Goal: Check status

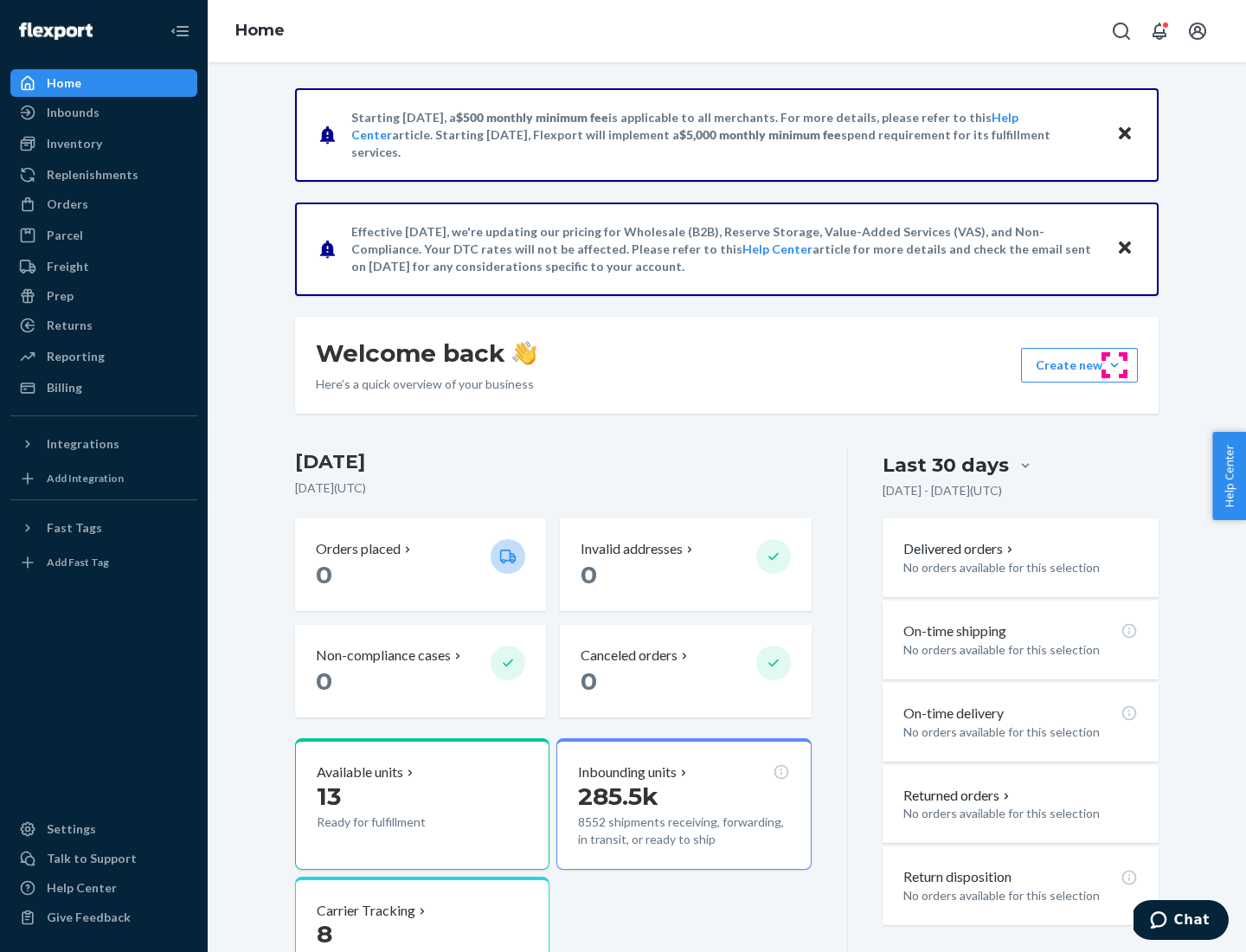
click at [1115, 366] on button "Create new Create new inbound Create new order Create new product" at bounding box center [1079, 365] width 117 height 34
click at [72, 112] on div "Inbounds" at bounding box center [73, 112] width 53 height 18
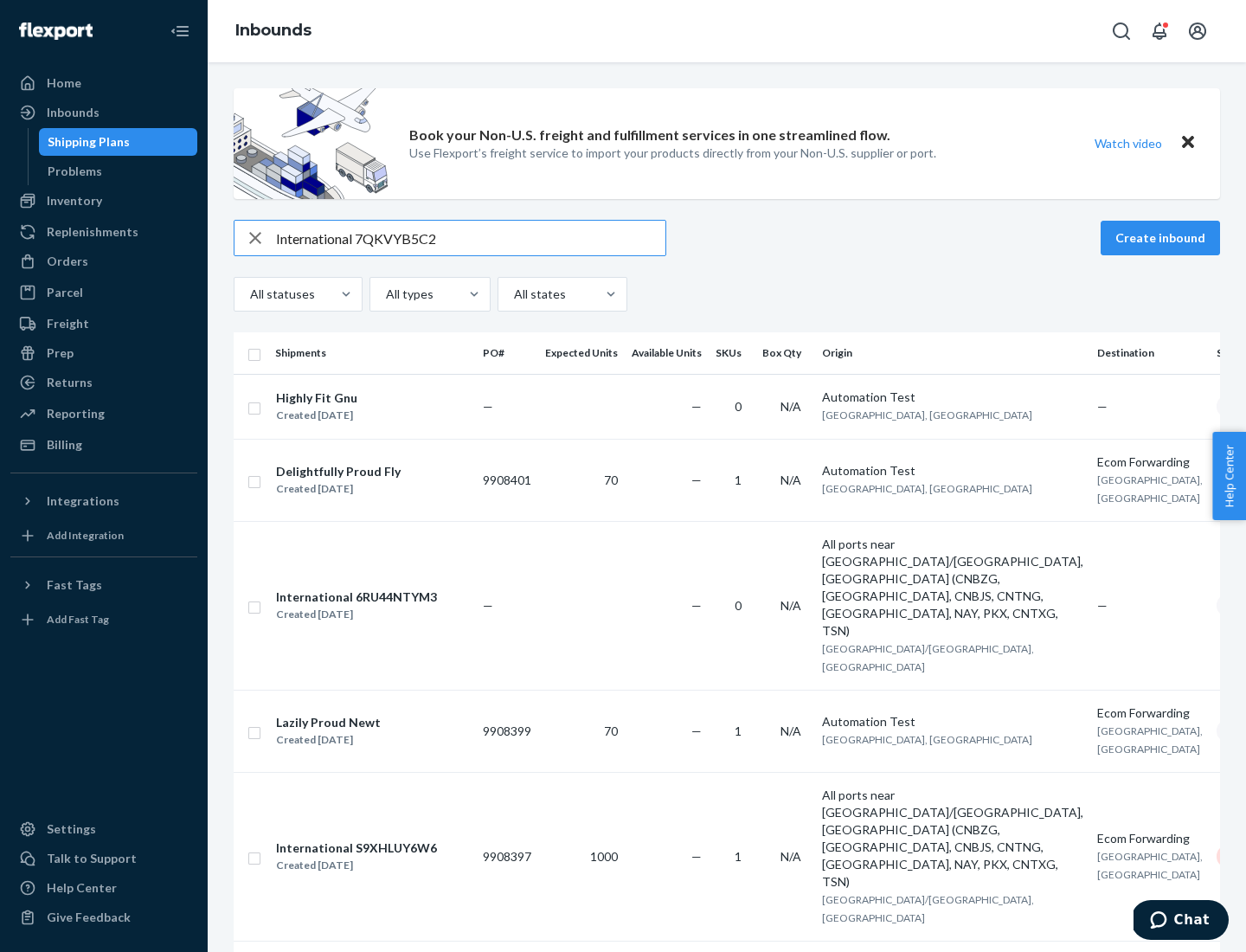
type input "International 7QKVYB5C29"
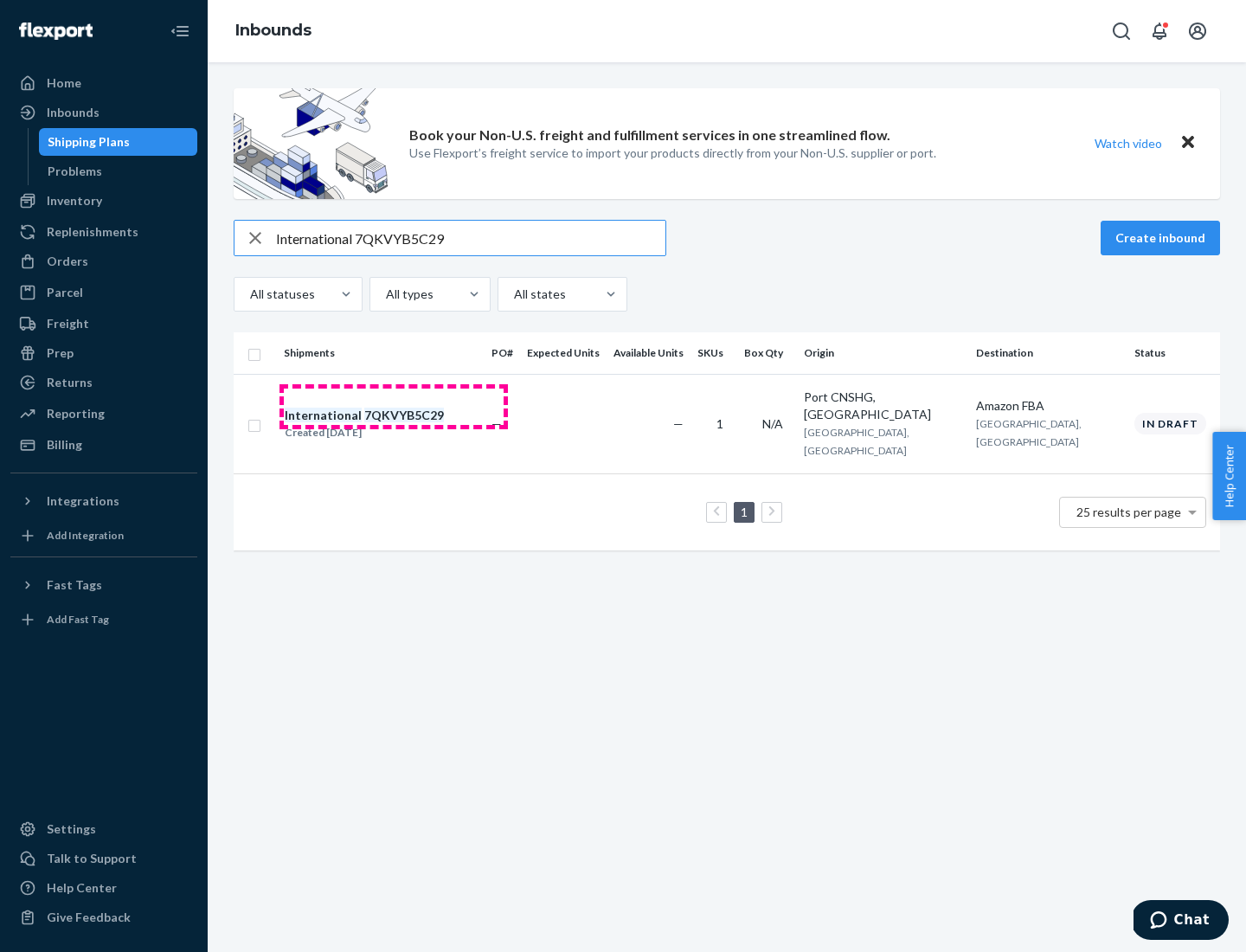
click at [394, 424] on div "Created [DATE]" at bounding box center [365, 433] width 160 height 18
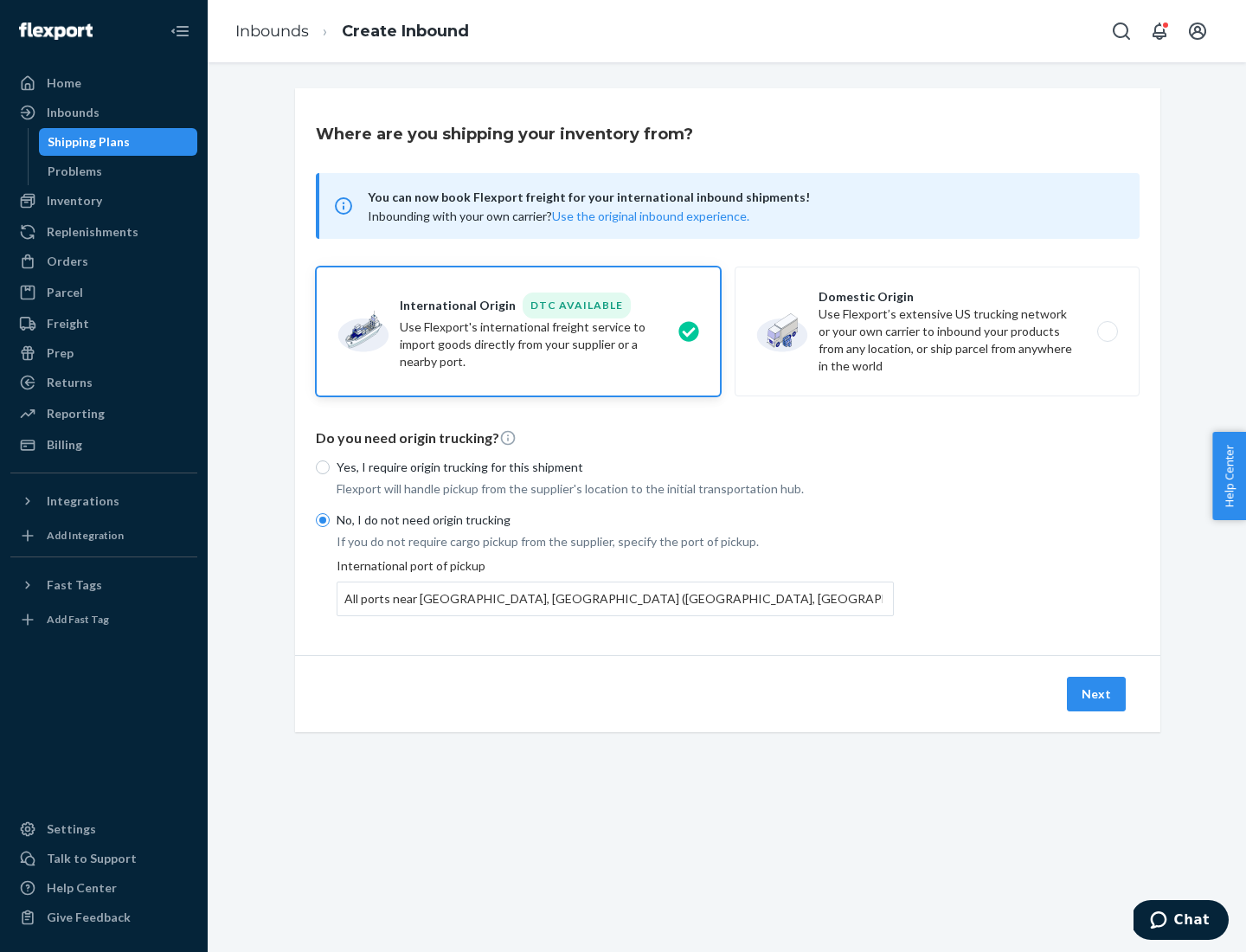
click at [1097, 693] on button "Next" at bounding box center [1097, 694] width 59 height 34
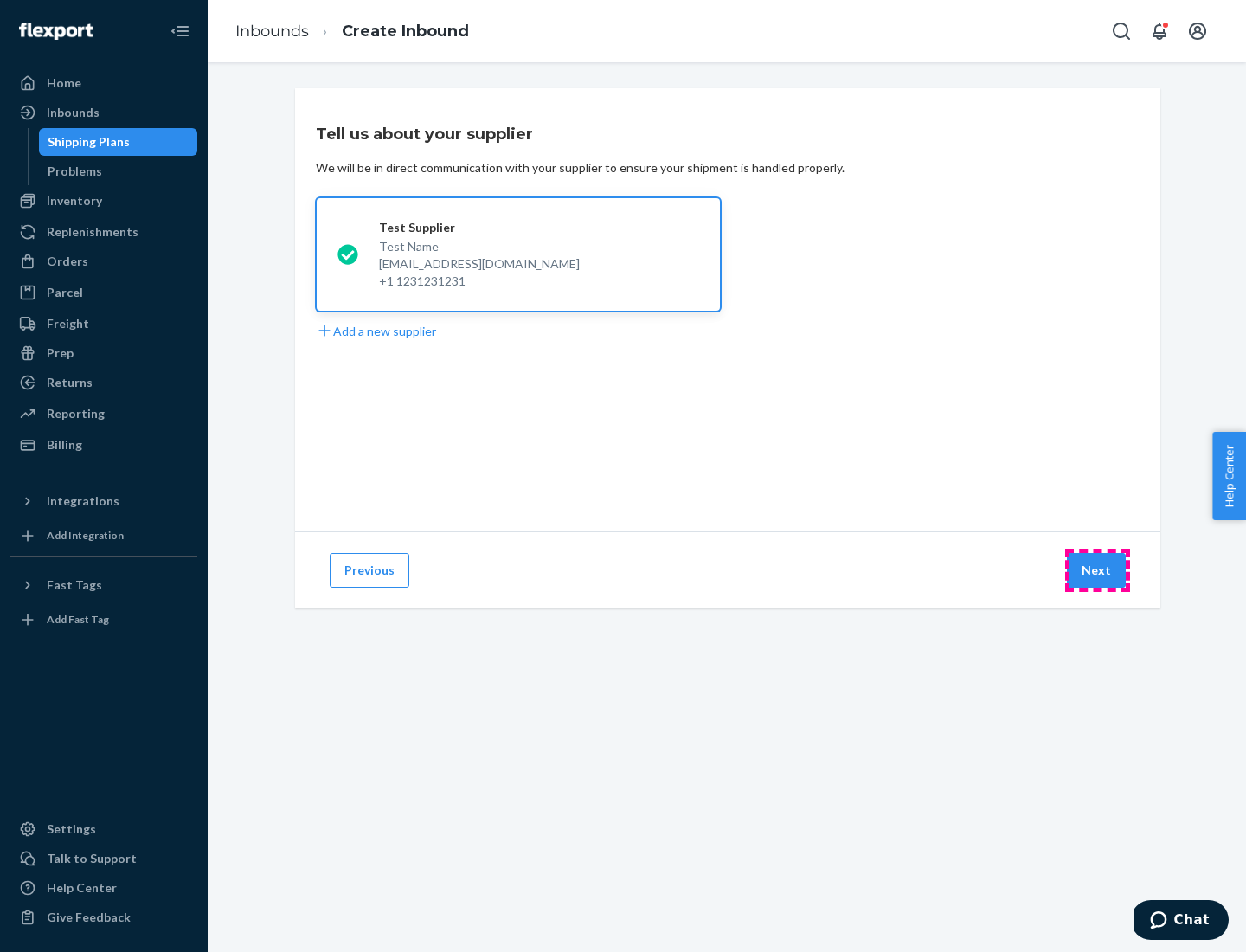
click at [1097, 571] on button "Next" at bounding box center [1097, 570] width 59 height 34
